Goal: Information Seeking & Learning: Check status

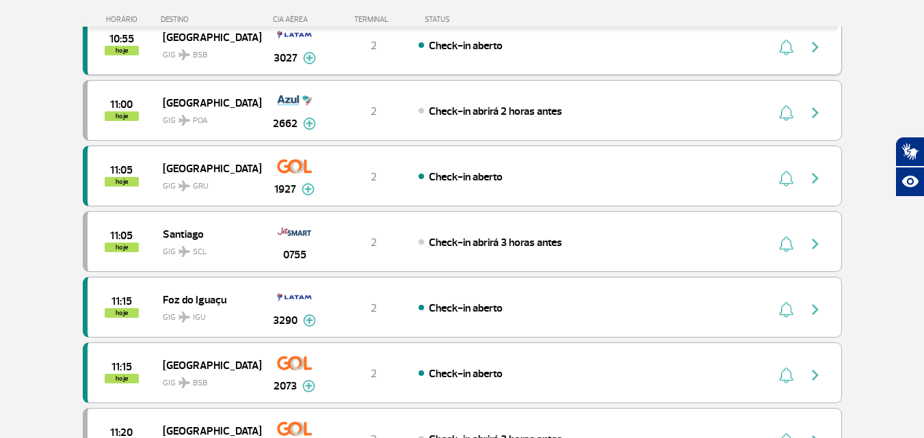
scroll to position [1163, 0]
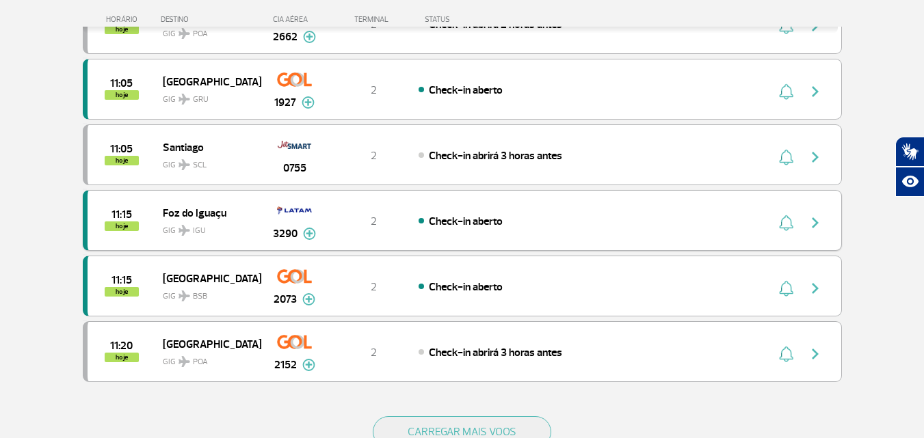
click at [818, 226] on img "button" at bounding box center [815, 223] width 16 height 16
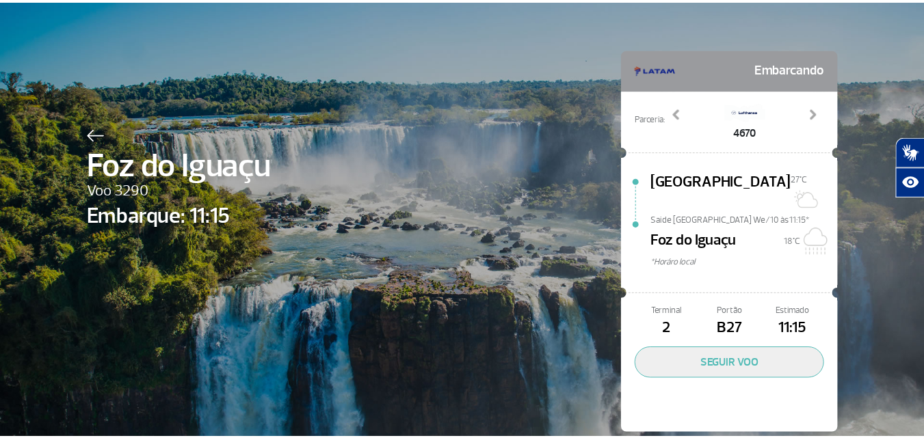
scroll to position [40, 0]
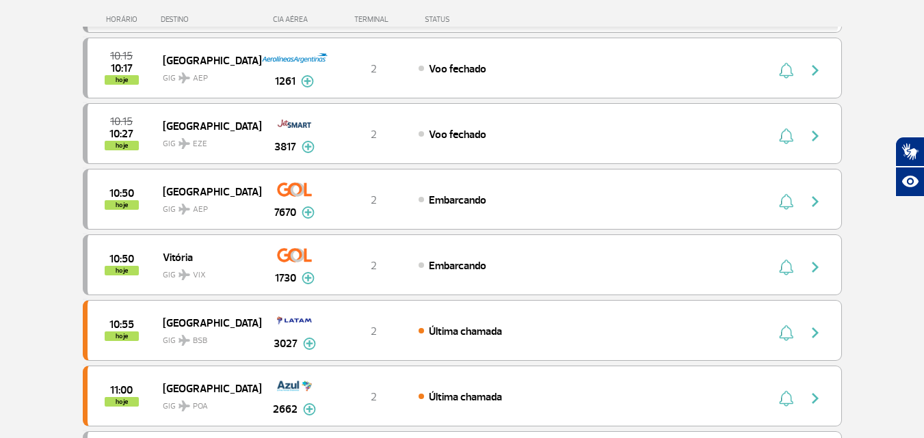
scroll to position [410, 0]
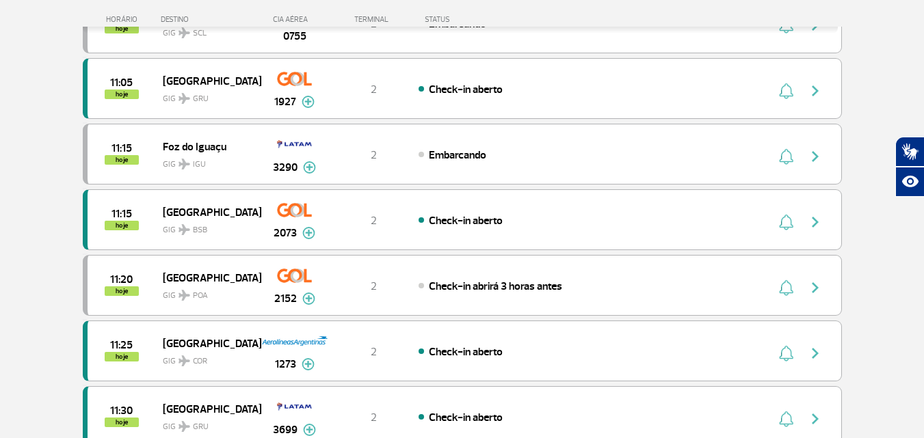
scroll to position [615, 0]
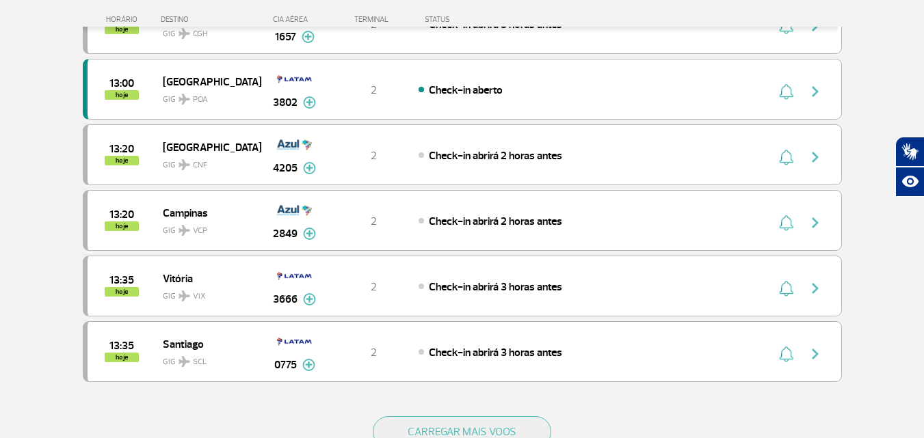
scroll to position [1414, 0]
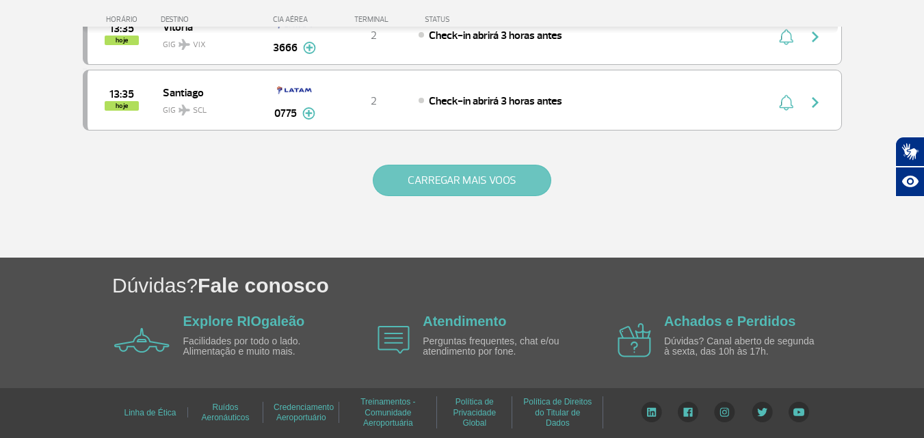
click at [406, 169] on button "CARREGAR MAIS VOOS" at bounding box center [462, 180] width 178 height 31
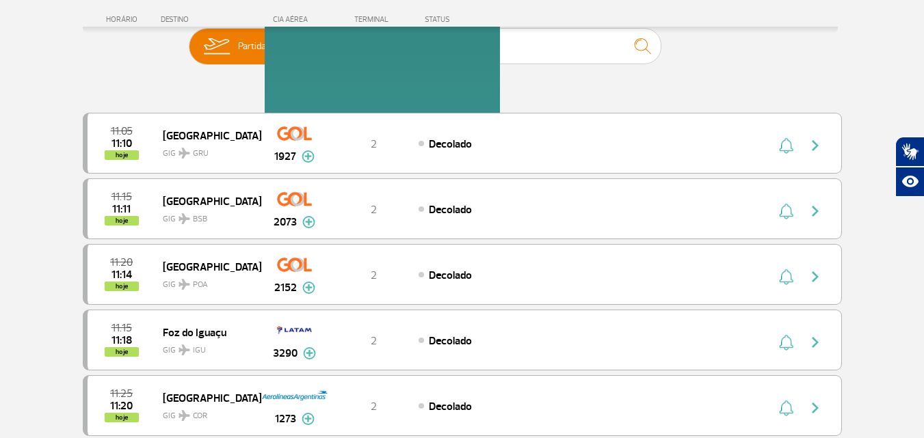
scroll to position [0, 0]
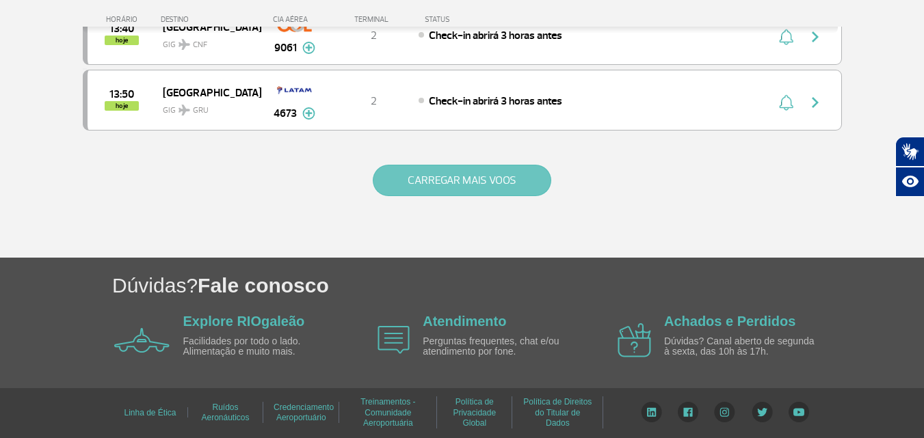
click at [416, 166] on button "CARREGAR MAIS VOOS" at bounding box center [462, 180] width 178 height 31
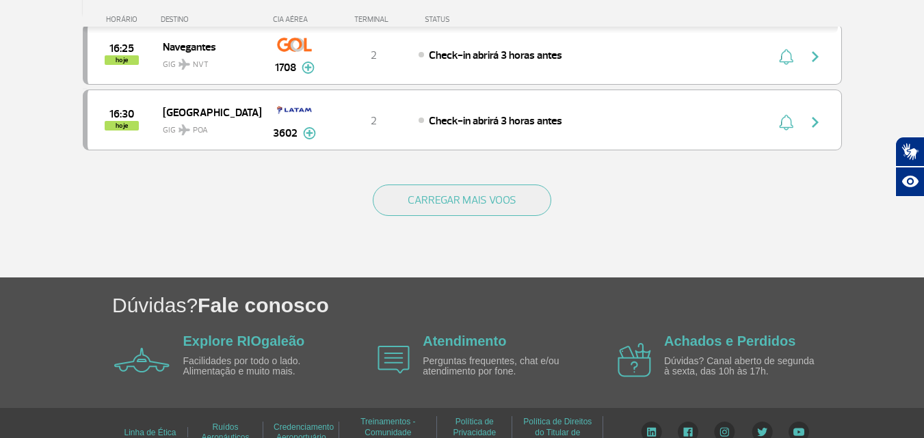
scroll to position [2714, 0]
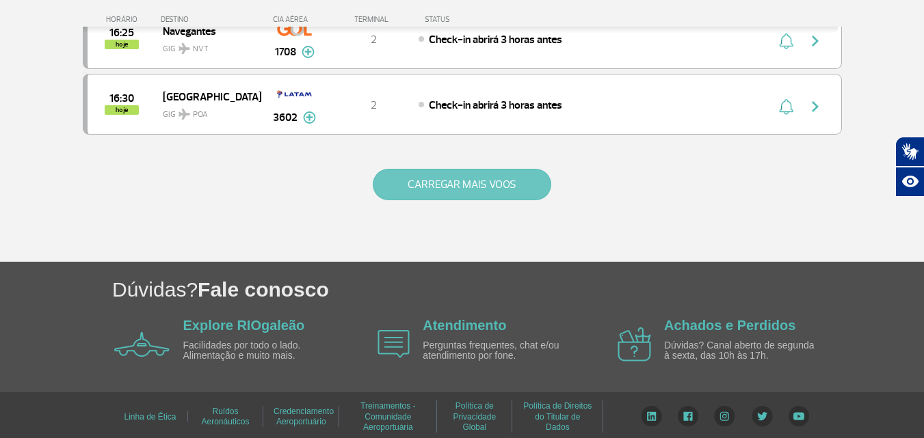
click at [490, 189] on button "CARREGAR MAIS VOOS" at bounding box center [462, 184] width 178 height 31
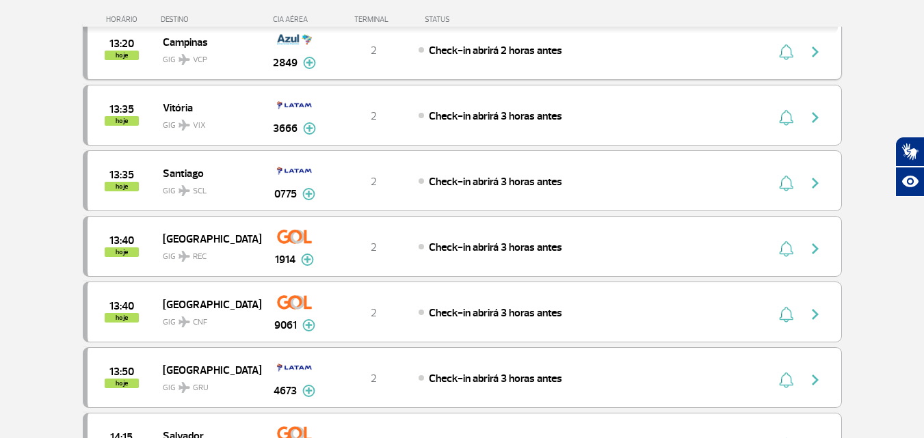
scroll to position [1163, 0]
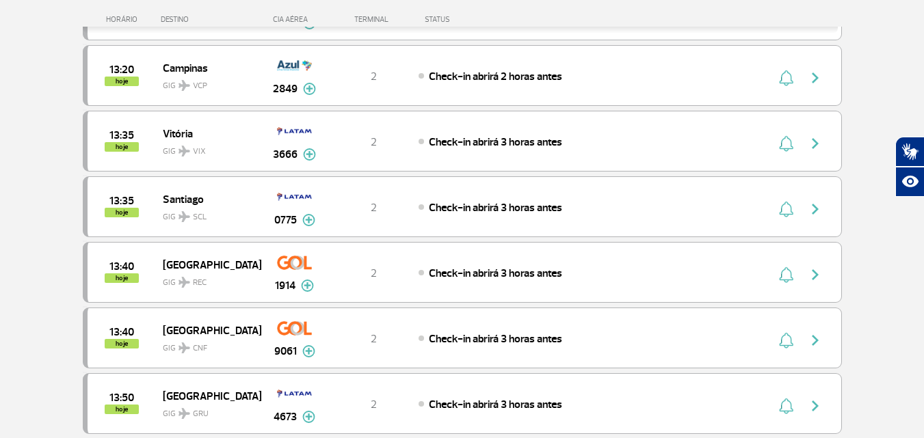
scroll to position [1009, 0]
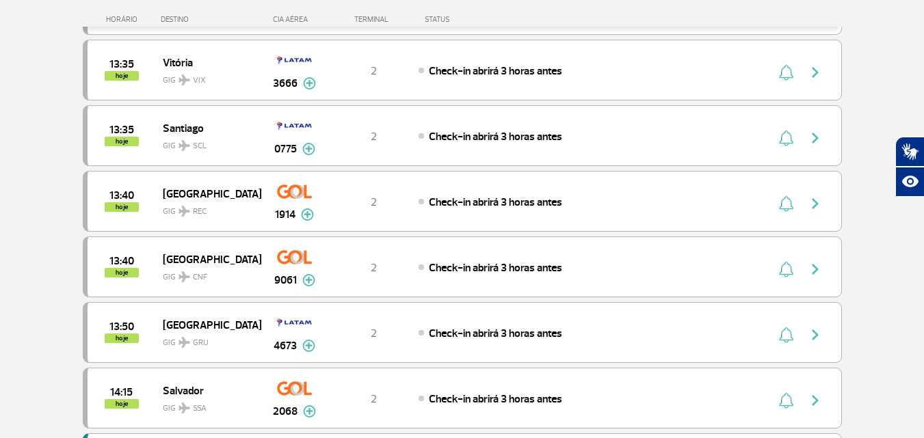
scroll to position [1163, 0]
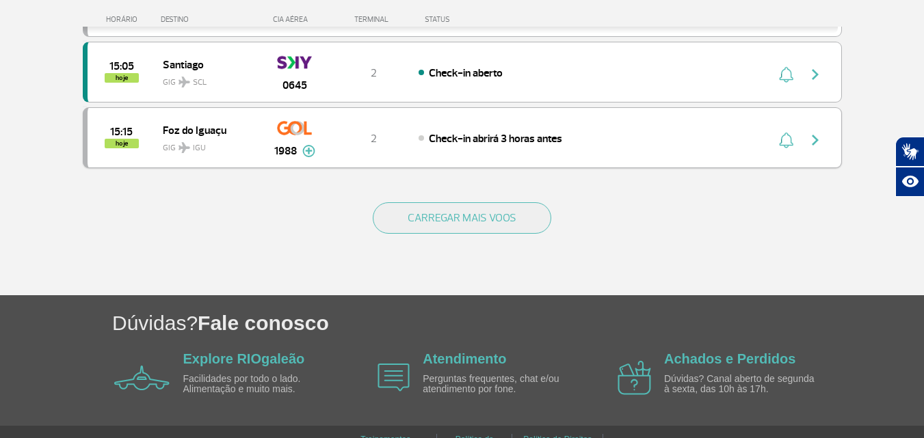
scroll to position [1368, 0]
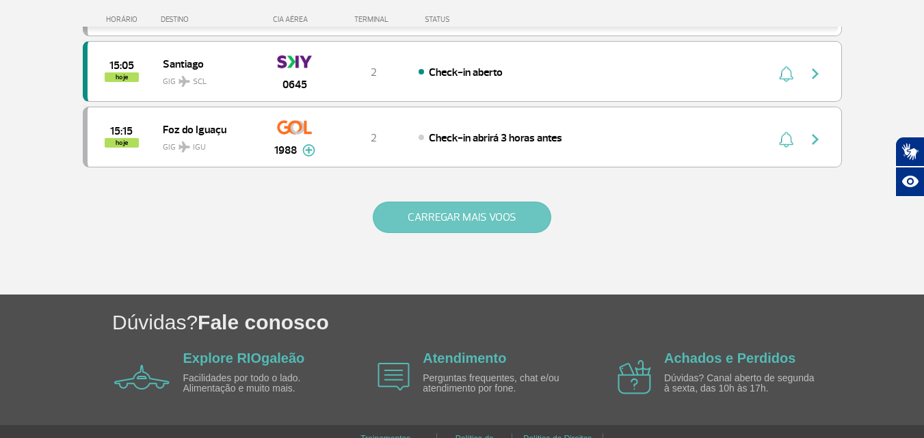
click at [534, 219] on button "CARREGAR MAIS VOOS" at bounding box center [462, 217] width 178 height 31
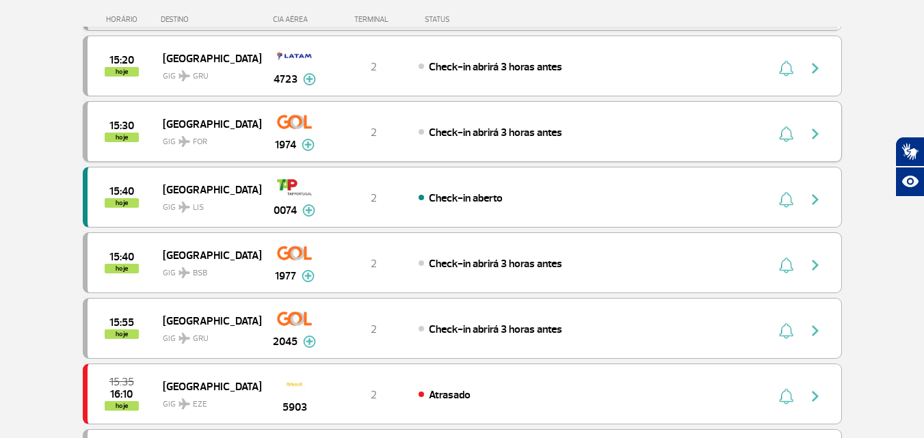
scroll to position [1436, 0]
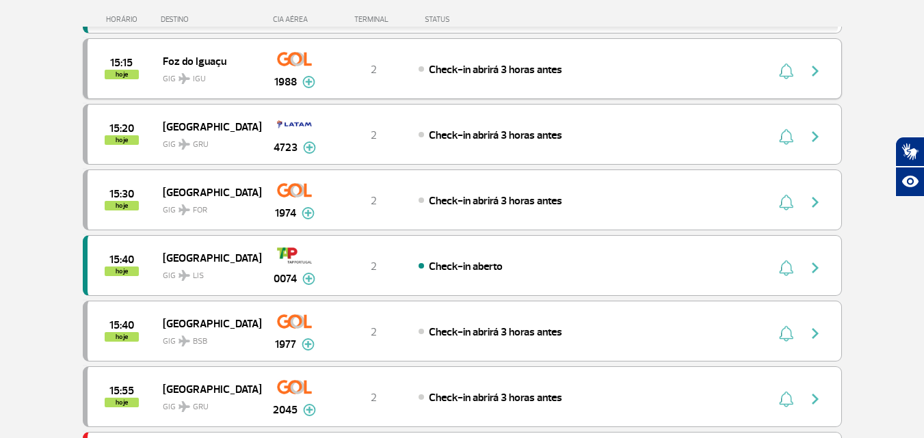
click at [833, 72] on button "button" at bounding box center [818, 69] width 31 height 22
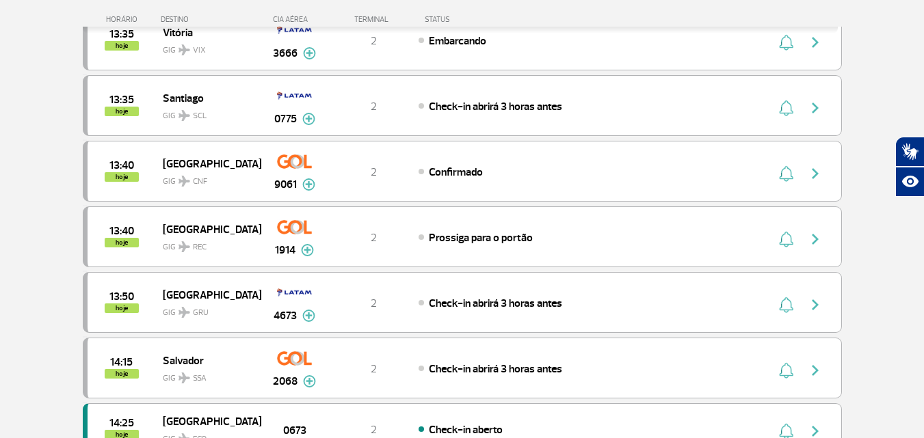
click at [39, 191] on section "Página Inicial > Voos > Painel de Voos Painel de Voos Partidas Chegadas 12:25 1…" at bounding box center [462, 112] width 924 height 1595
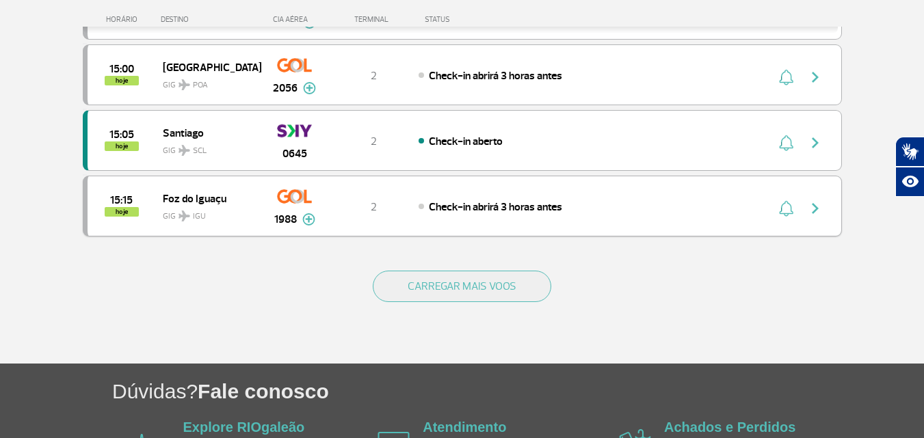
scroll to position [1299, 0]
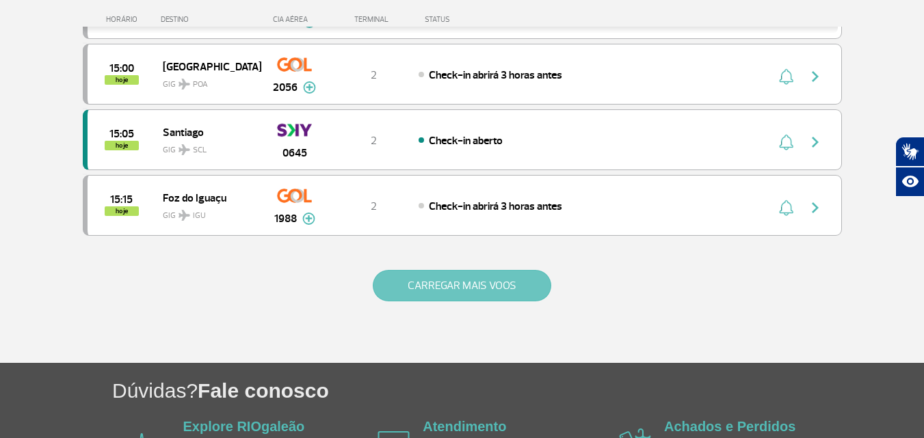
click at [436, 281] on button "CARREGAR MAIS VOOS" at bounding box center [462, 285] width 178 height 31
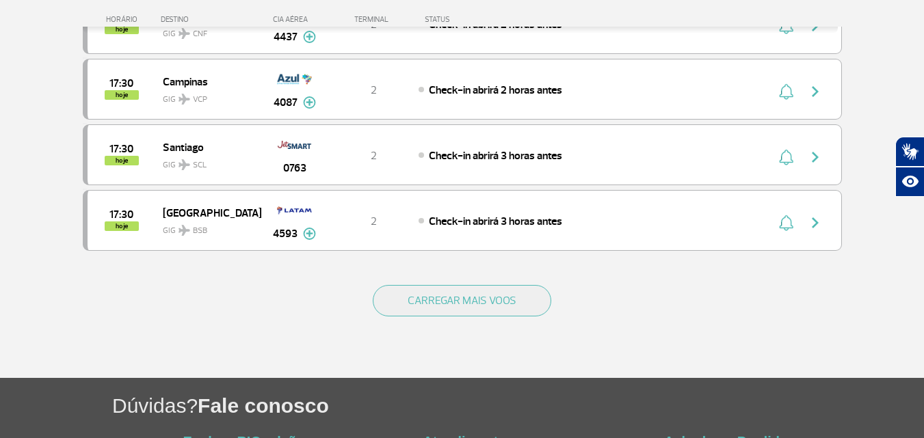
scroll to position [2599, 0]
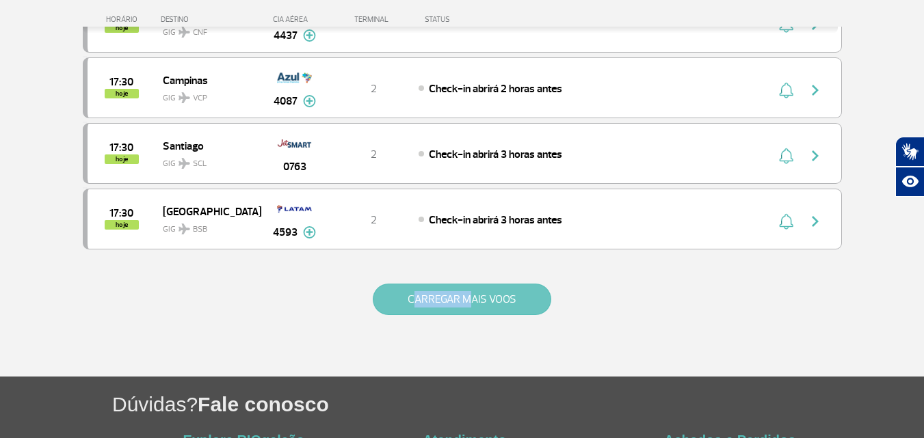
click at [462, 287] on div "CARREGAR MAIS VOOS" at bounding box center [462, 322] width 759 height 110
drag, startPoint x: 461, startPoint y: 317, endPoint x: 447, endPoint y: 307, distance: 16.7
click at [460, 317] on div "CARREGAR MAIS VOOS" at bounding box center [462, 322] width 759 height 110
click at [447, 306] on button "CARREGAR MAIS VOOS" at bounding box center [462, 299] width 178 height 31
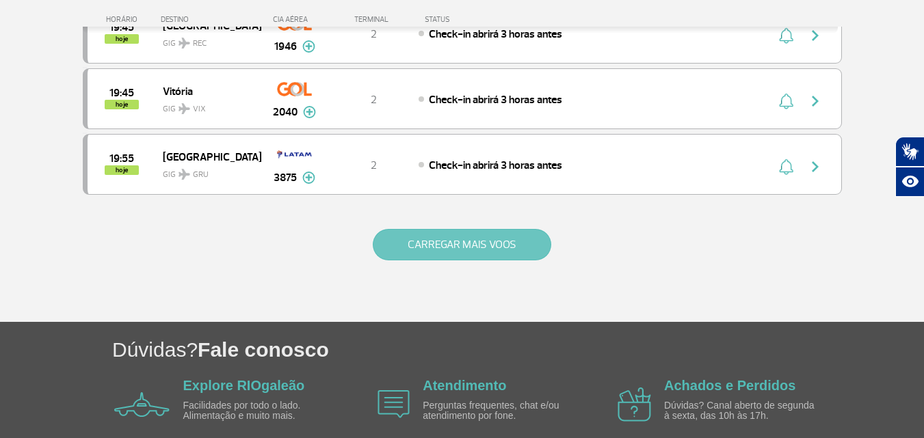
click at [426, 256] on button "CARREGAR MAIS VOOS" at bounding box center [462, 244] width 178 height 31
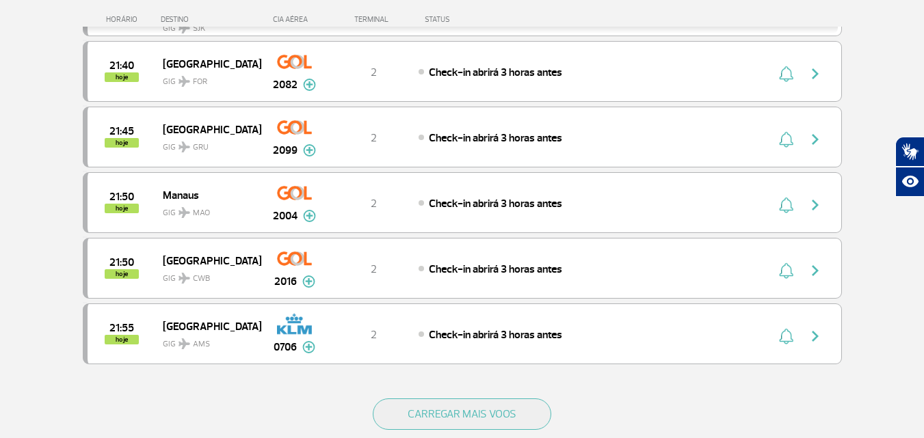
scroll to position [5266, 0]
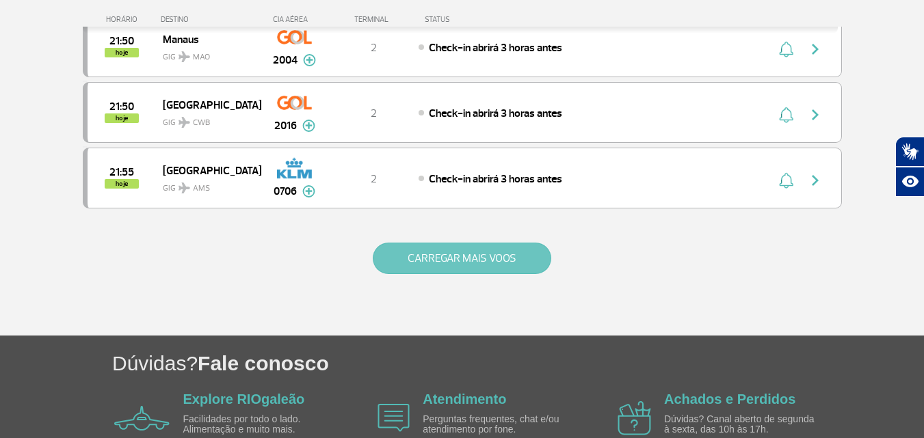
click at [432, 254] on button "CARREGAR MAIS VOOS" at bounding box center [462, 258] width 178 height 31
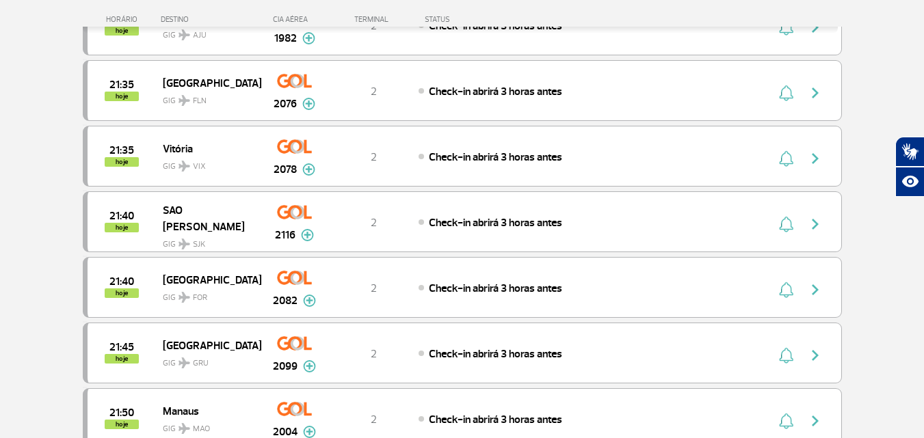
scroll to position [4856, 0]
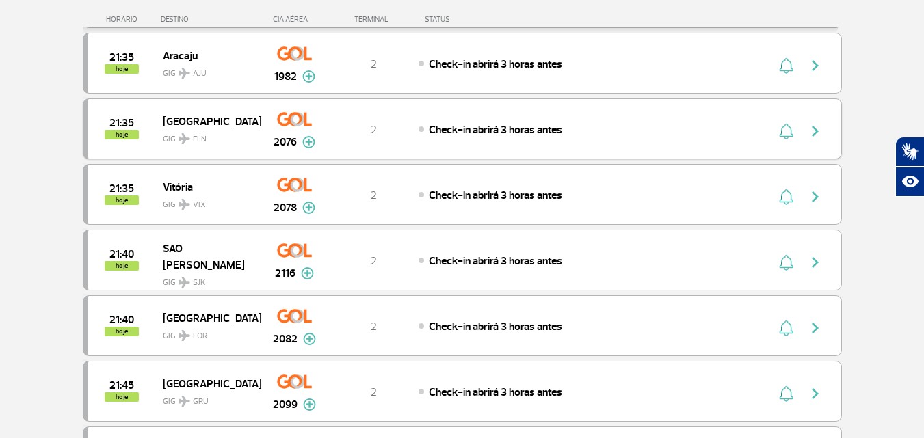
drag, startPoint x: 799, startPoint y: 94, endPoint x: 771, endPoint y: 155, distance: 67.0
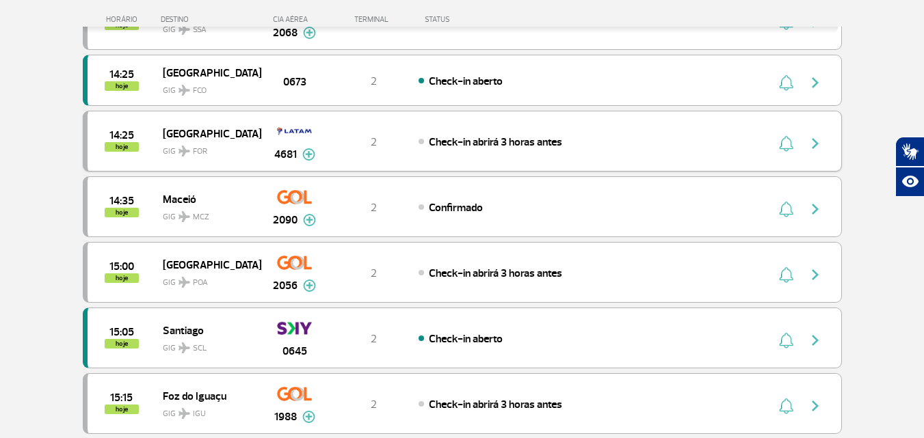
scroll to position [1094, 0]
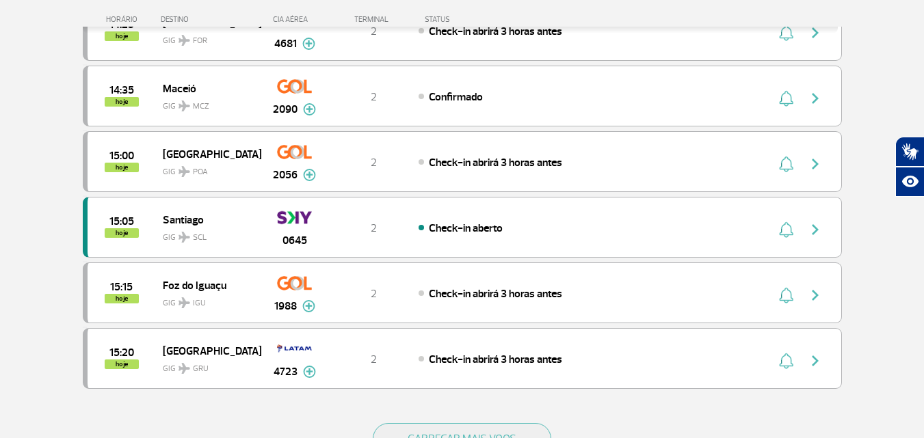
scroll to position [1158, 0]
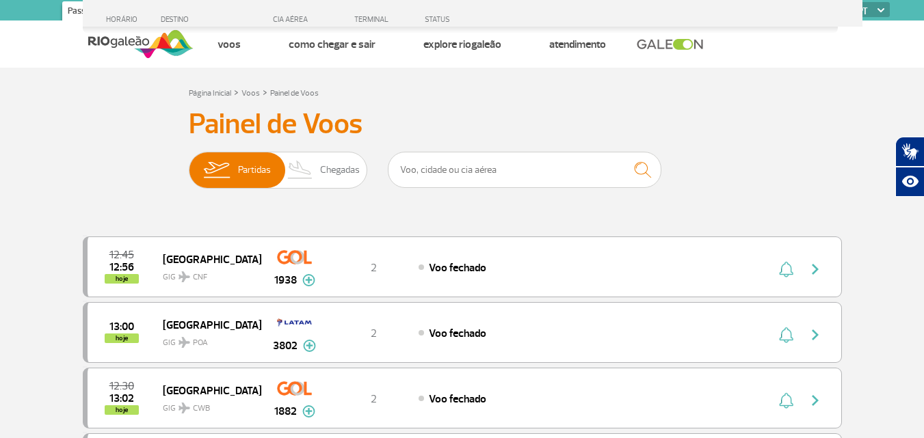
scroll to position [1405, 0]
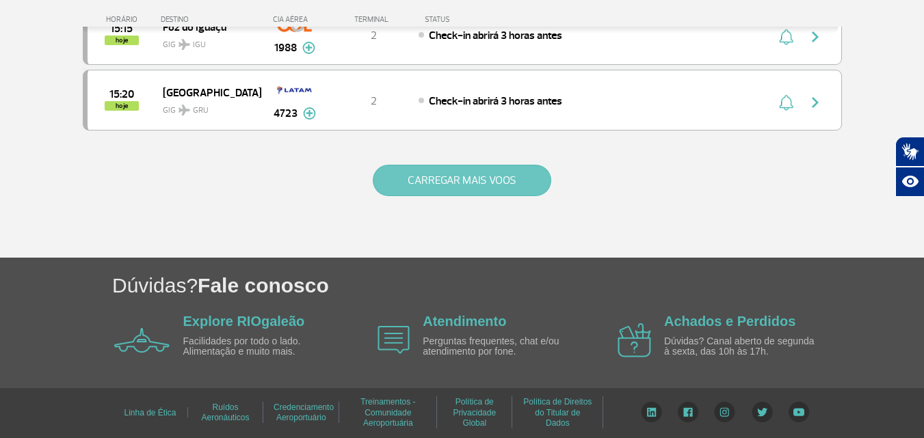
click at [438, 188] on button "CARREGAR MAIS VOOS" at bounding box center [462, 180] width 178 height 31
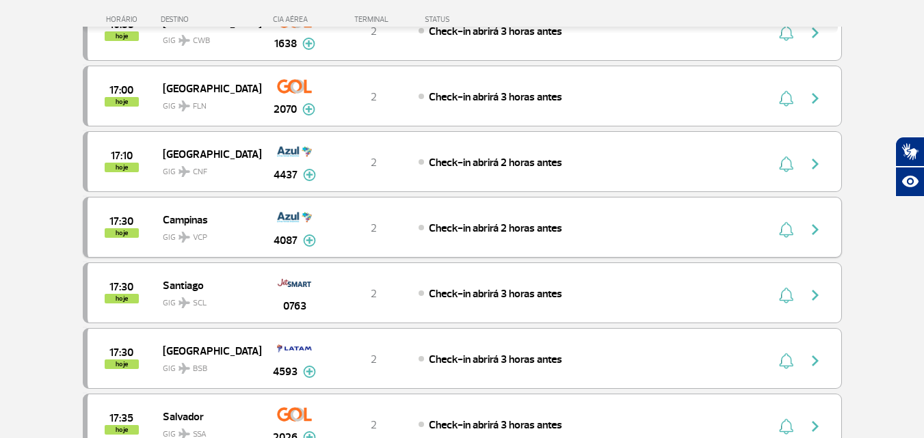
scroll to position [2667, 0]
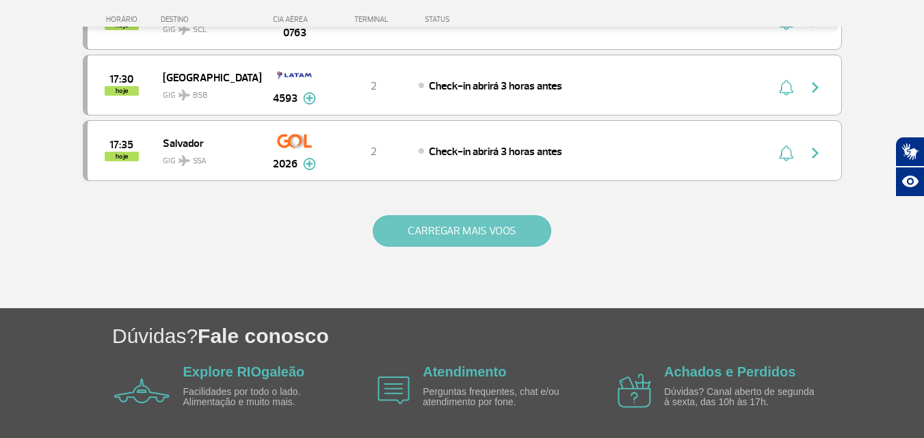
click at [435, 239] on button "CARREGAR MAIS VOOS" at bounding box center [462, 230] width 178 height 31
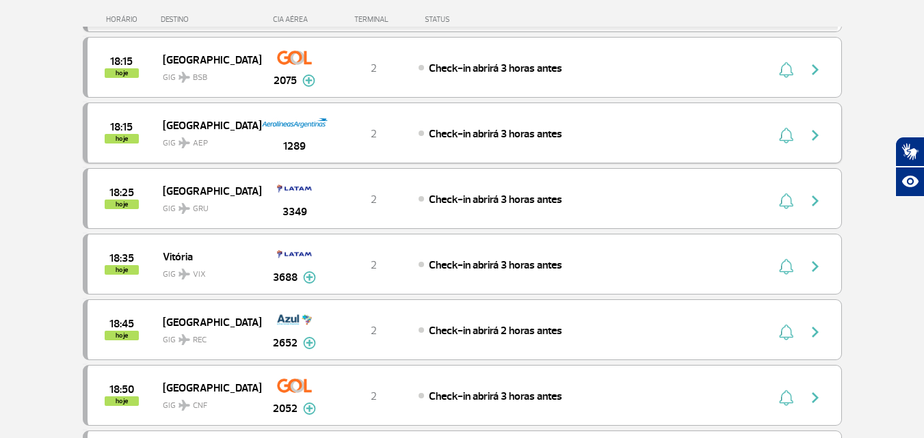
scroll to position [3283, 0]
